Goal: Find specific page/section: Find specific page/section

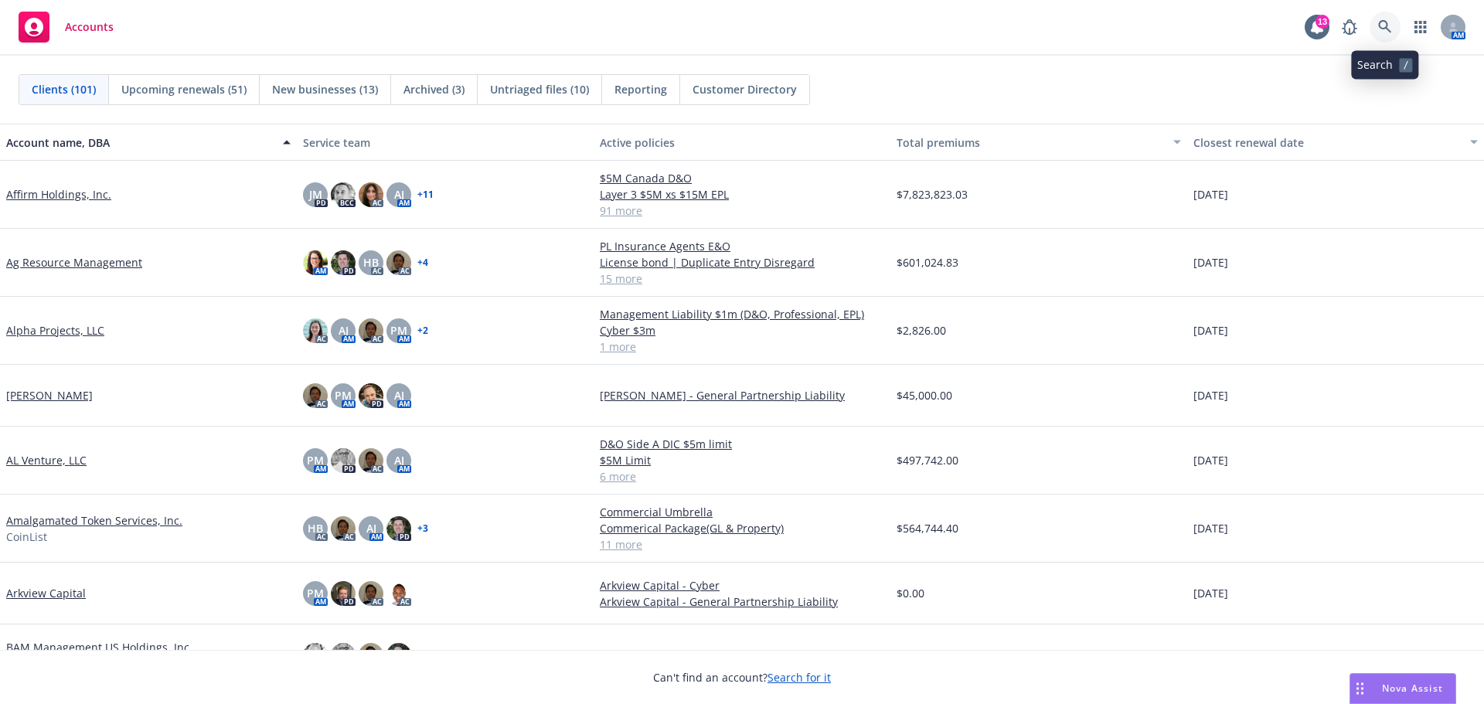
click at [1384, 22] on icon at bounding box center [1385, 27] width 14 height 14
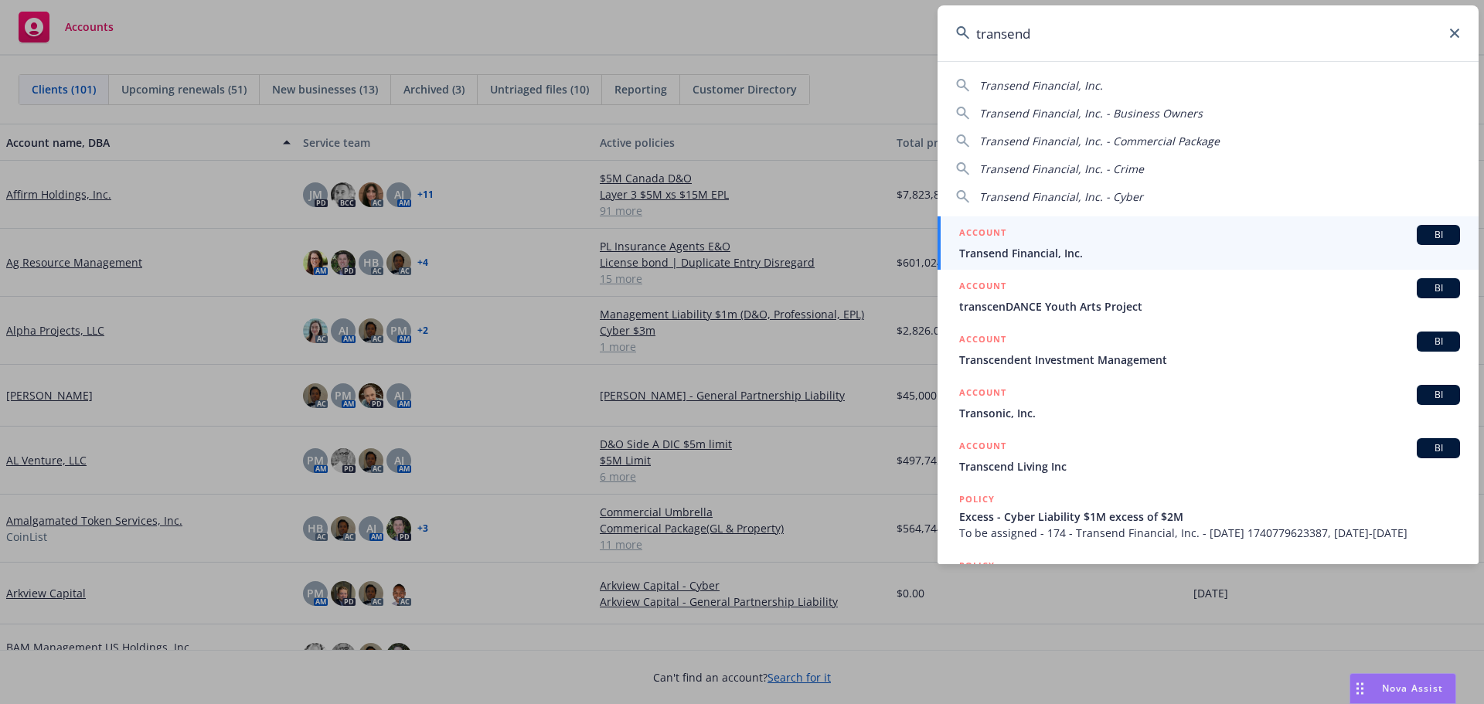
type input "transend"
click at [1045, 250] on span "Transend Financial, Inc." at bounding box center [1209, 253] width 501 height 16
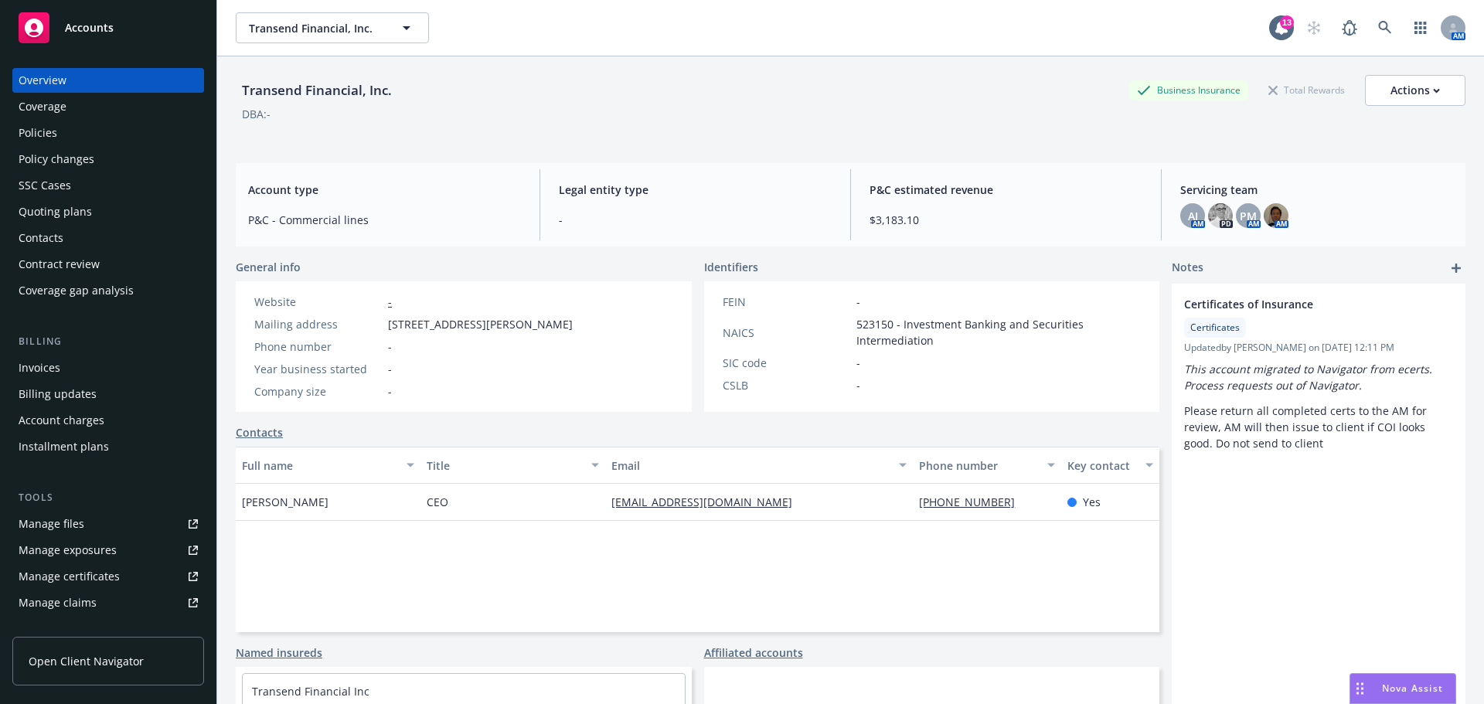
click at [33, 132] on div "Policies" at bounding box center [38, 133] width 39 height 25
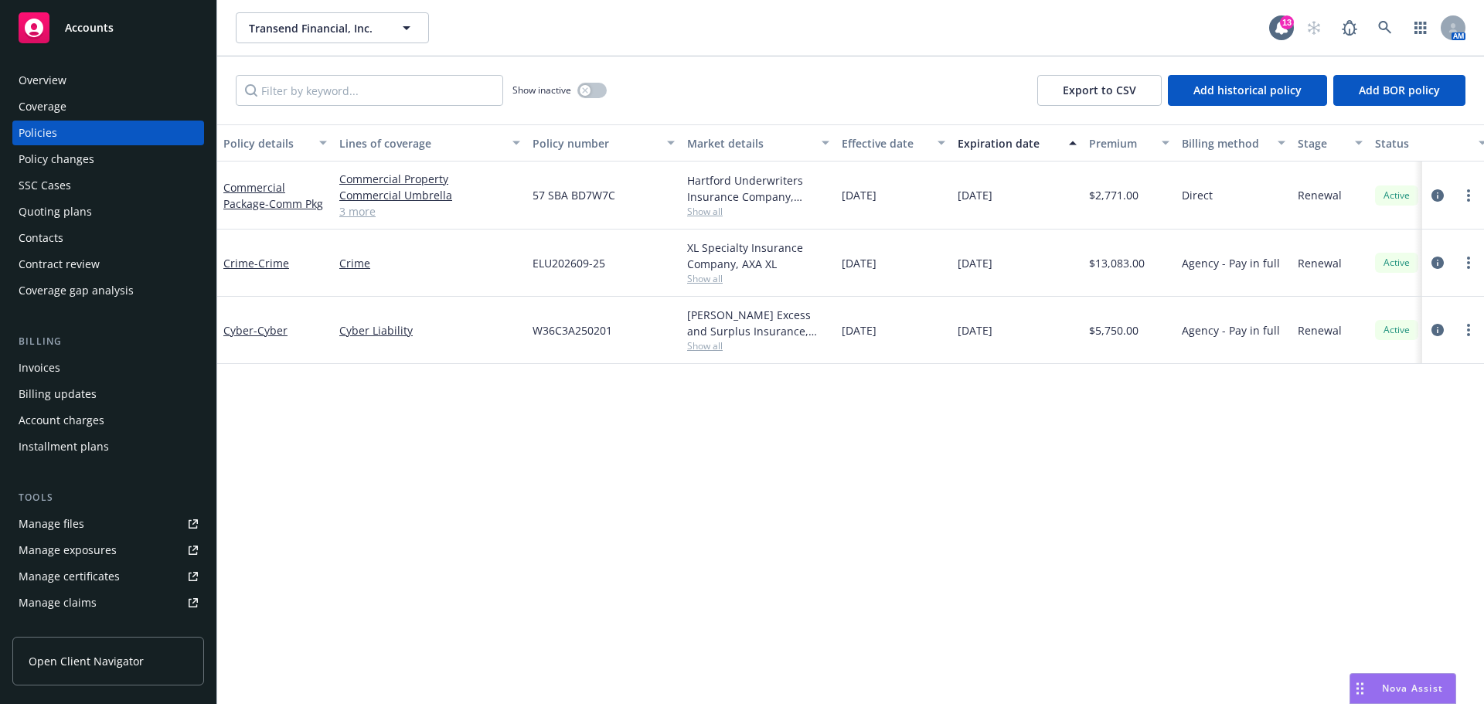
scroll to position [303, 0]
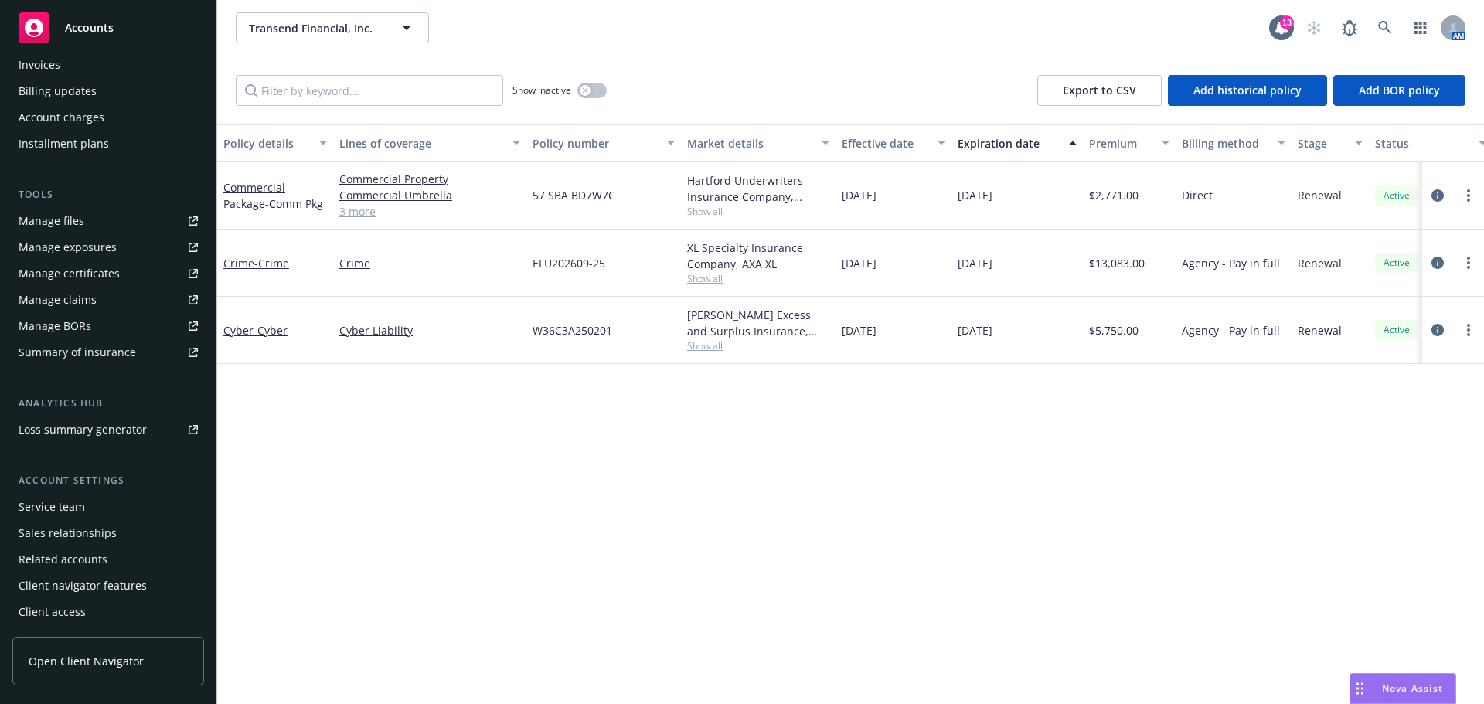
click at [77, 655] on span "Open Client Navigator" at bounding box center [86, 661] width 115 height 16
click at [42, 66] on div "Invoices" at bounding box center [40, 65] width 42 height 25
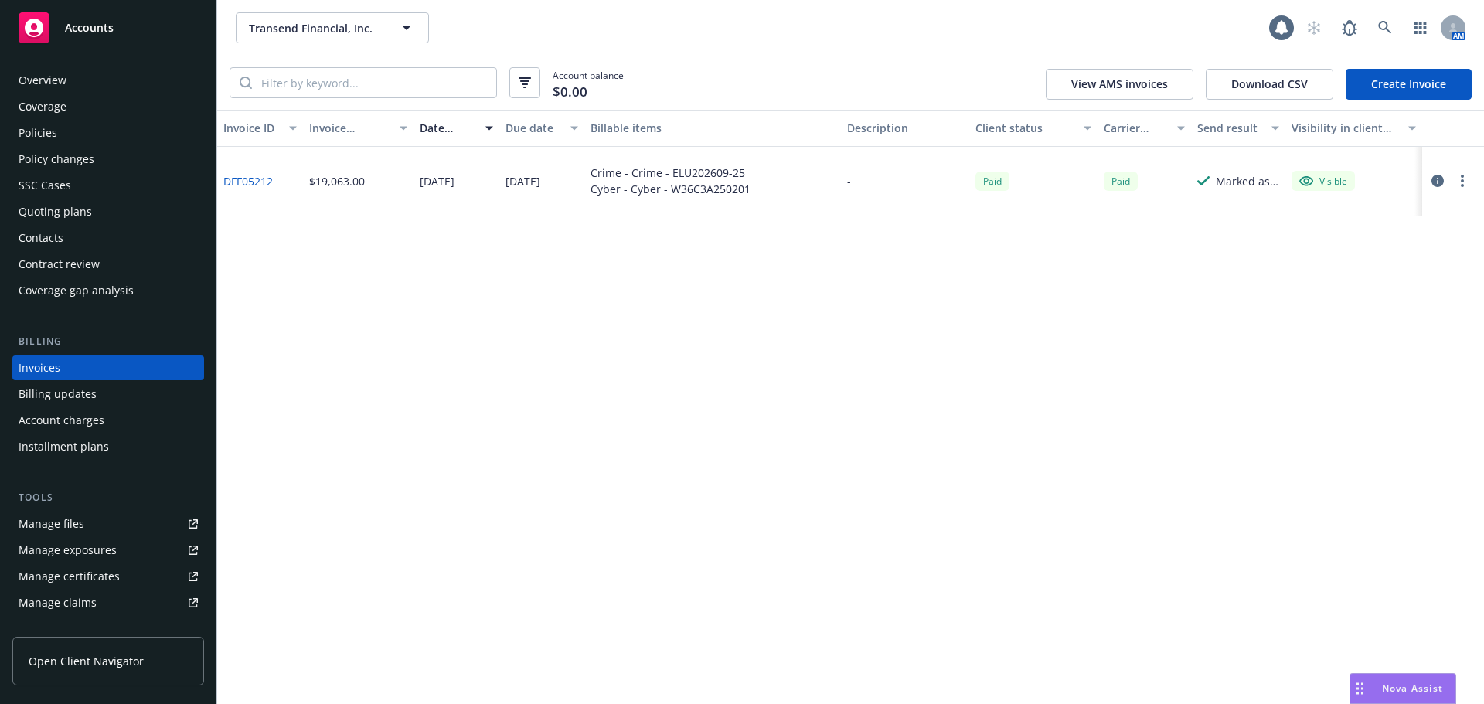
click at [102, 31] on span "Accounts" at bounding box center [89, 28] width 49 height 12
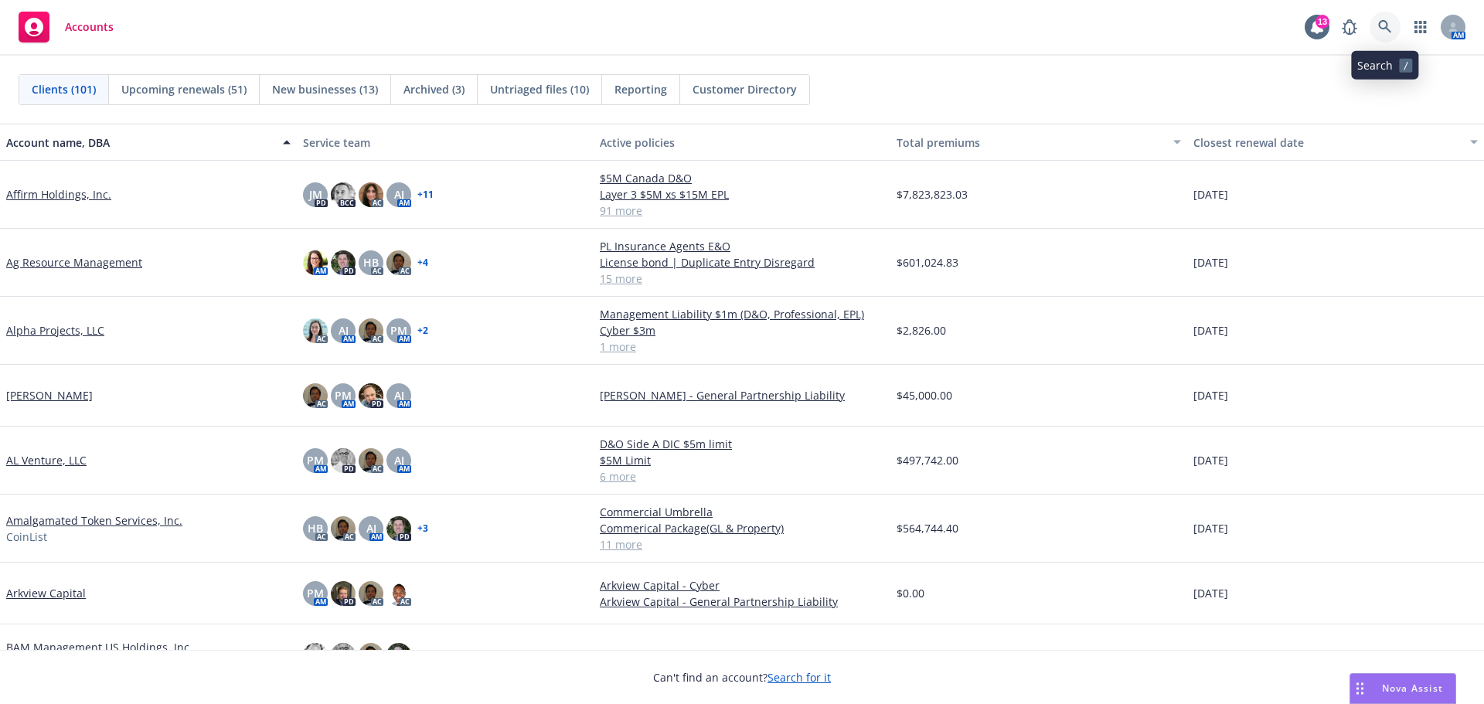
click at [1384, 21] on icon at bounding box center [1384, 26] width 13 height 13
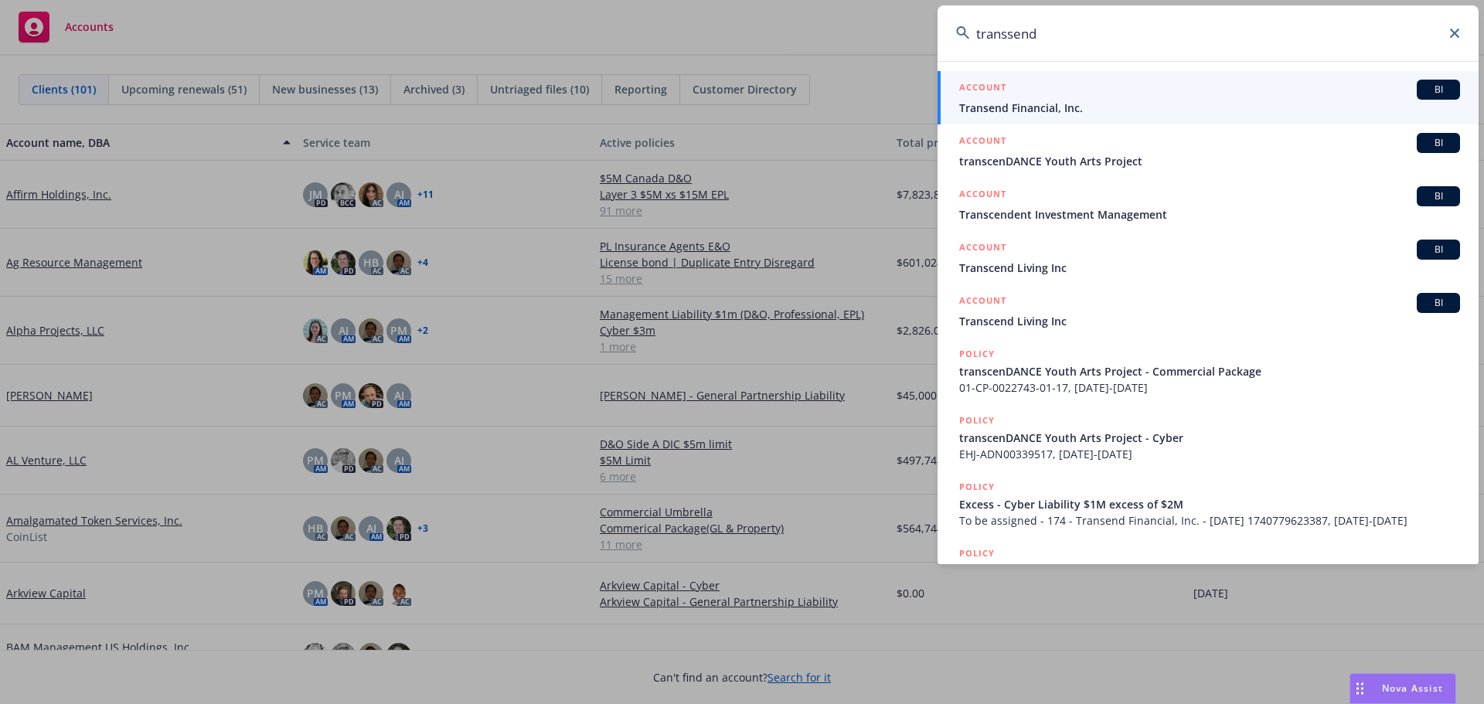
type input "transsend"
click at [1064, 103] on span "Transend Financial, Inc." at bounding box center [1209, 108] width 501 height 16
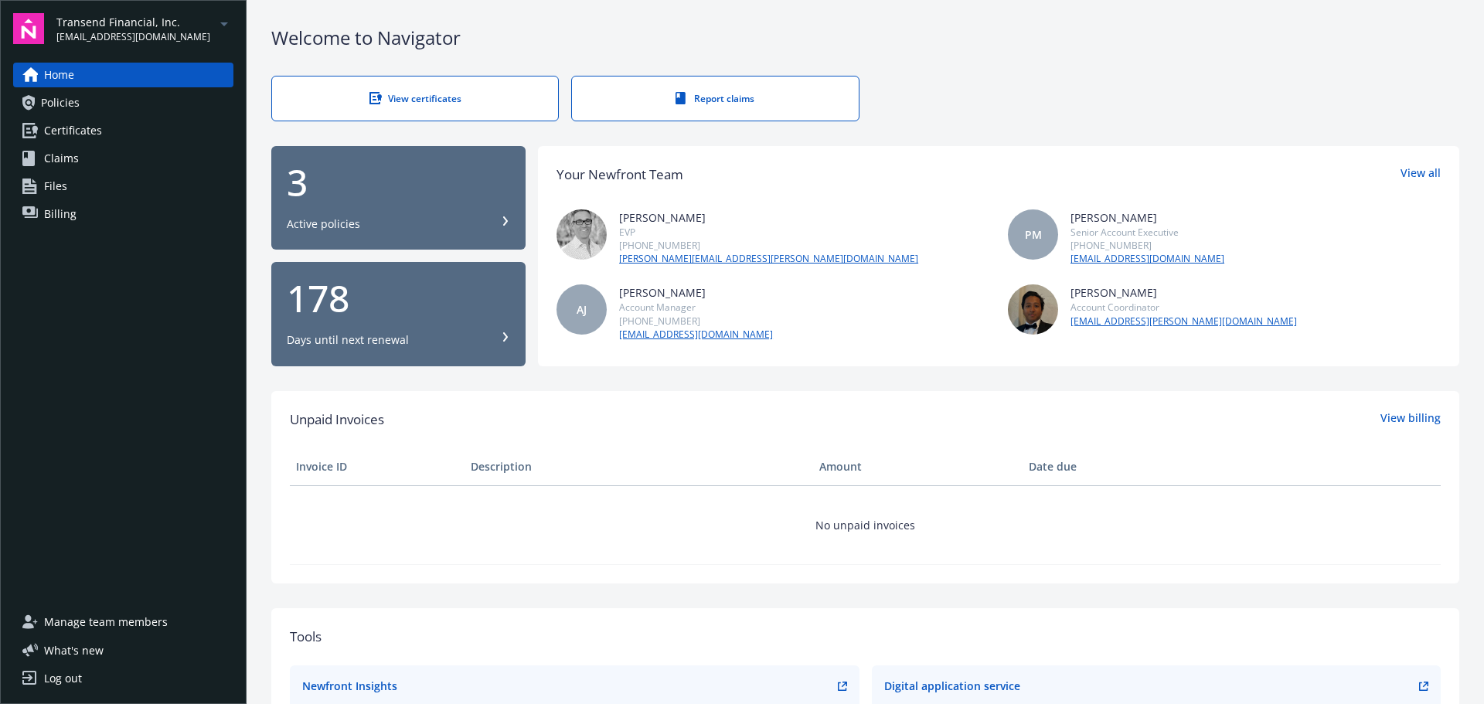
click at [398, 205] on div "3 Active policies" at bounding box center [398, 198] width 223 height 68
click at [60, 73] on span "Home" at bounding box center [59, 75] width 30 height 25
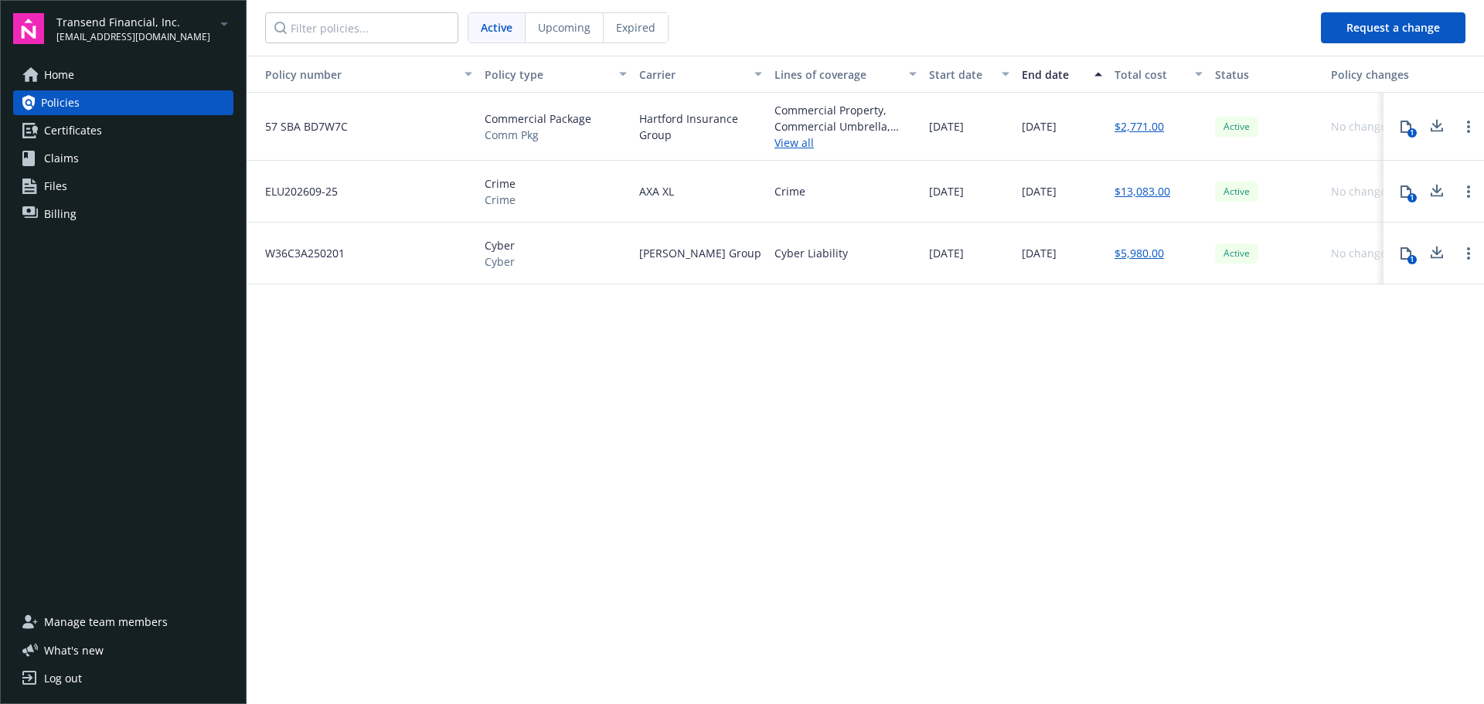
click at [70, 77] on span "Home" at bounding box center [59, 75] width 30 height 25
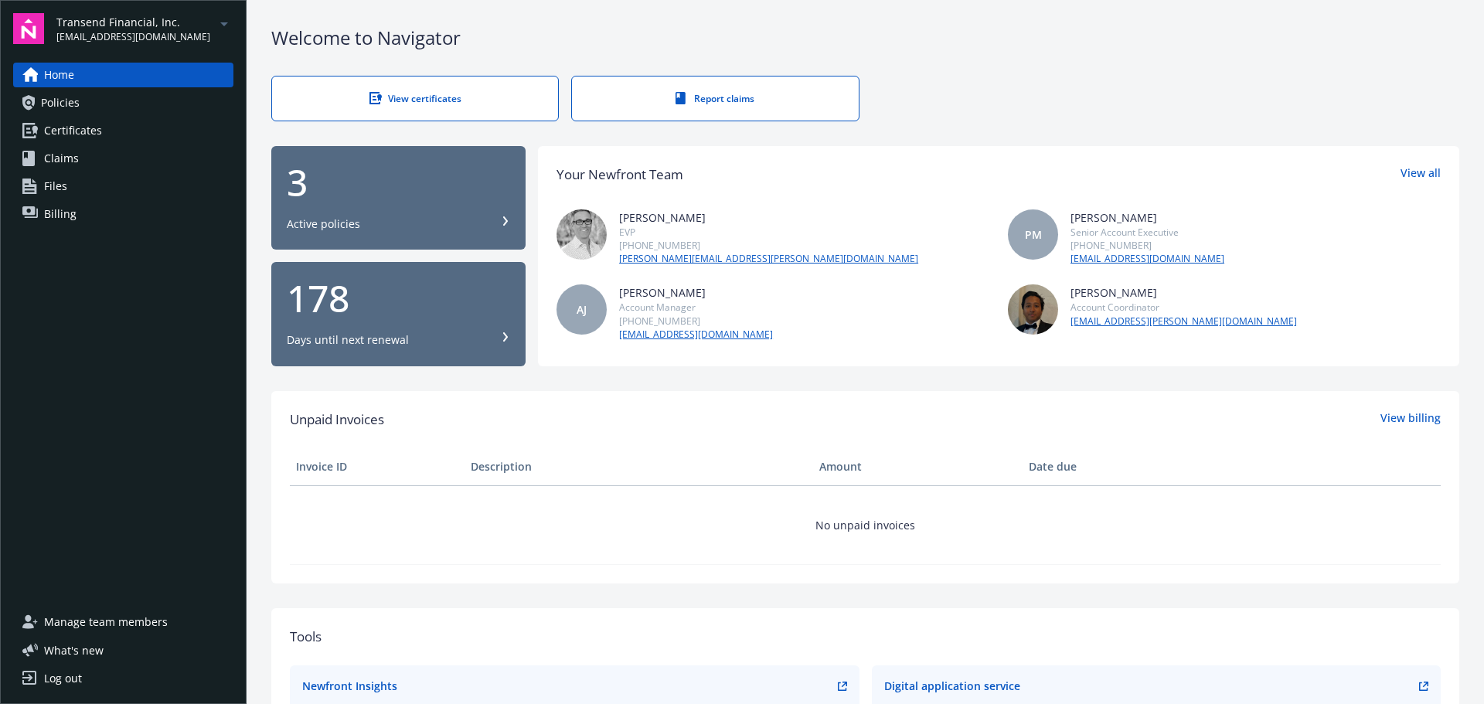
click at [70, 106] on span "Policies" at bounding box center [60, 102] width 39 height 25
